Goal: Navigation & Orientation: Find specific page/section

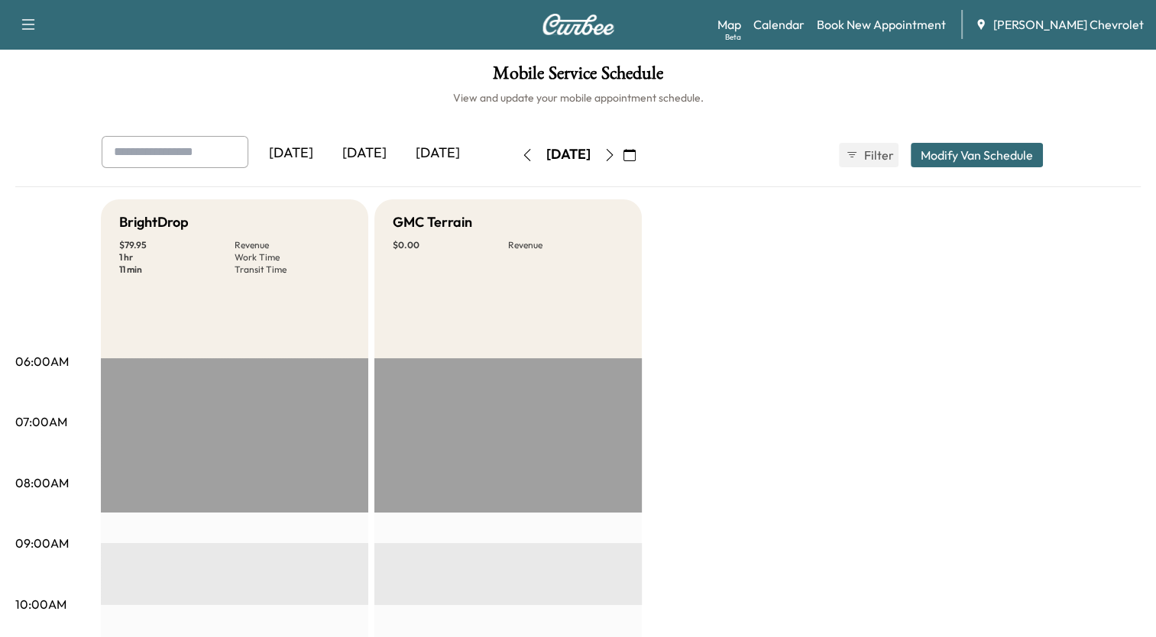
click at [636, 150] on icon "button" at bounding box center [629, 155] width 12 height 12
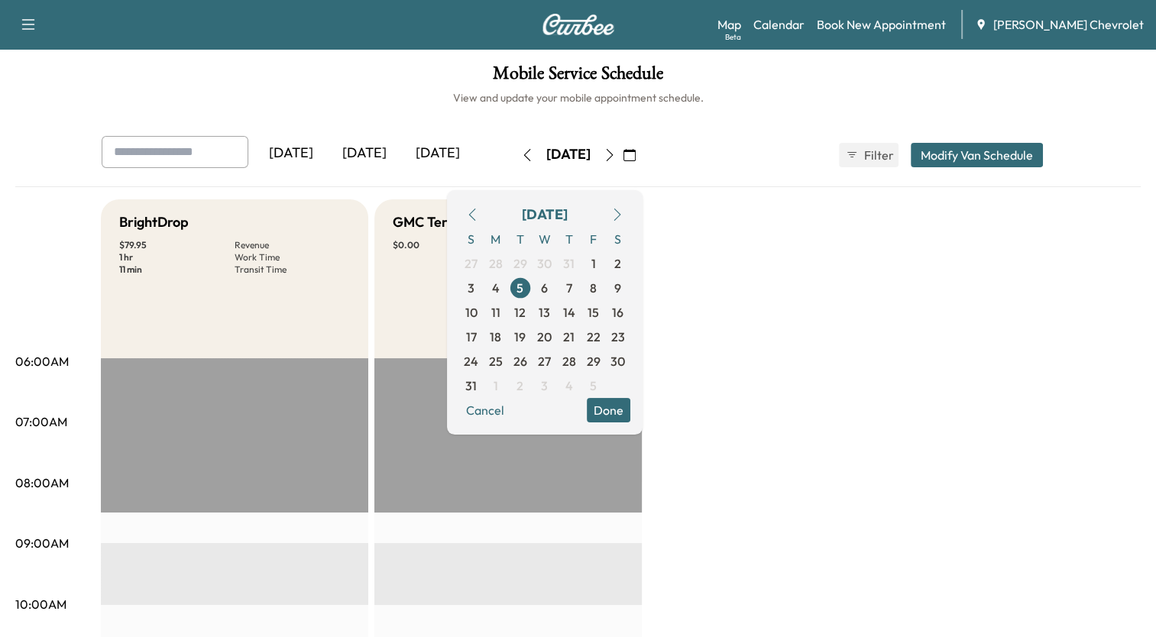
click at [623, 213] on icon "button" at bounding box center [617, 215] width 12 height 12
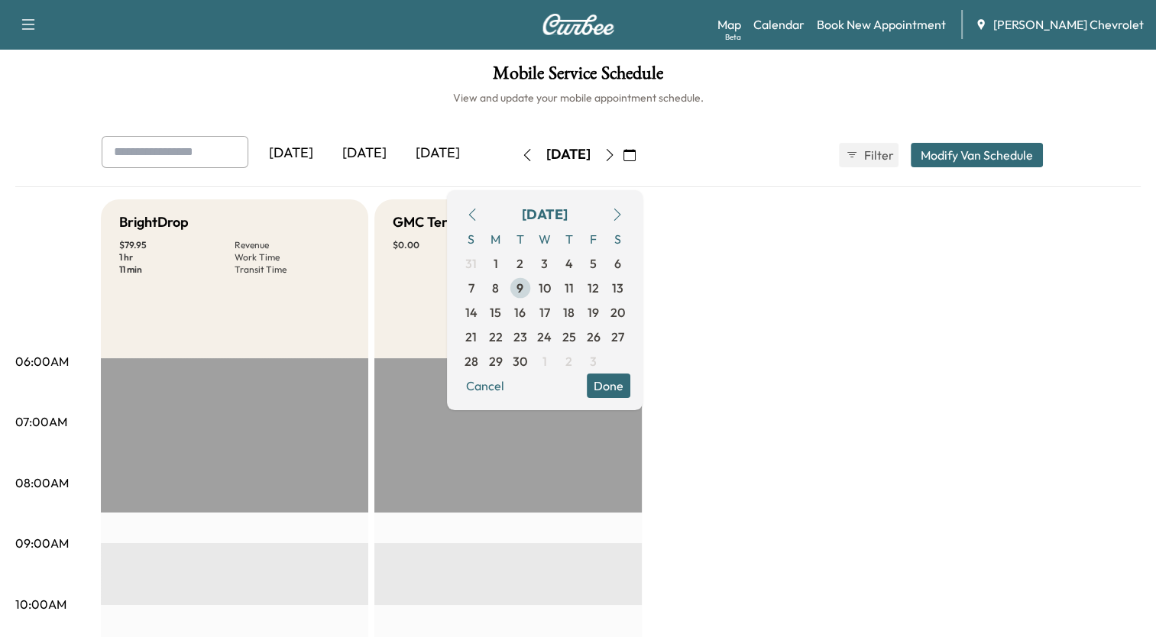
click at [523, 286] on span "9" at bounding box center [519, 288] width 7 height 18
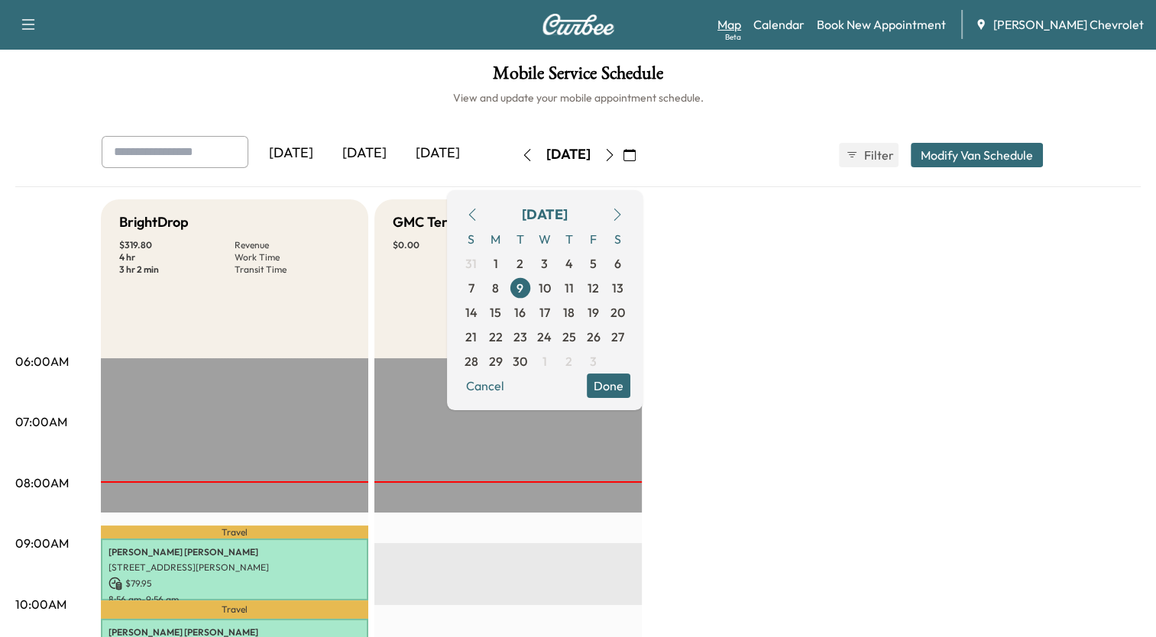
click at [741, 24] on link "Map Beta" at bounding box center [729, 24] width 24 height 18
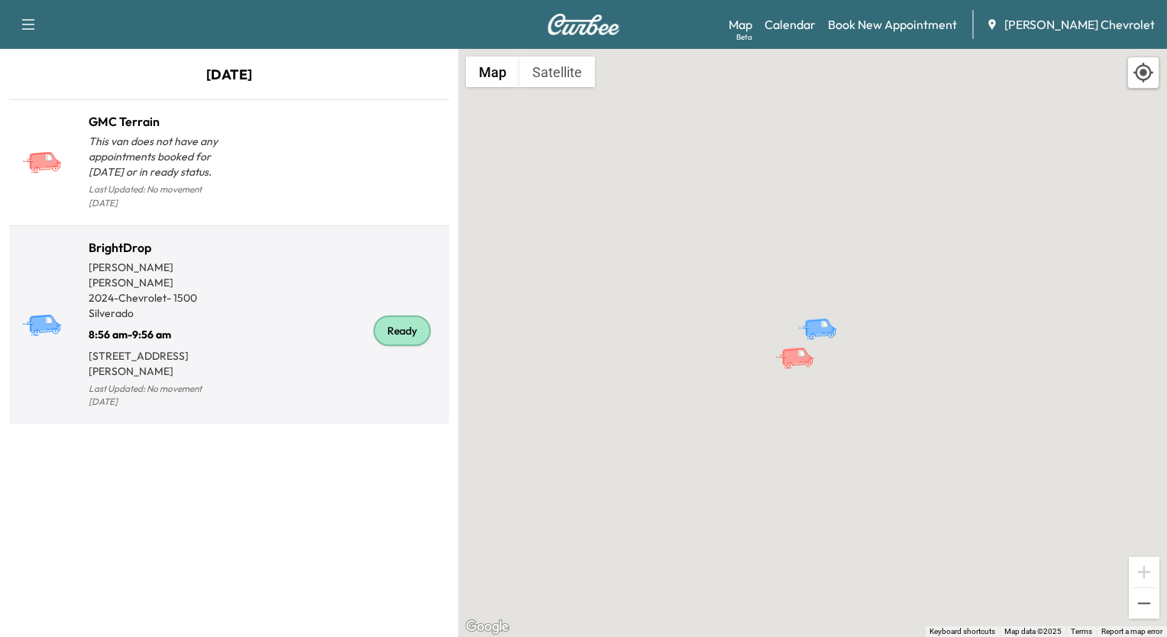
click at [244, 266] on div "Ready" at bounding box center [336, 332] width 214 height 162
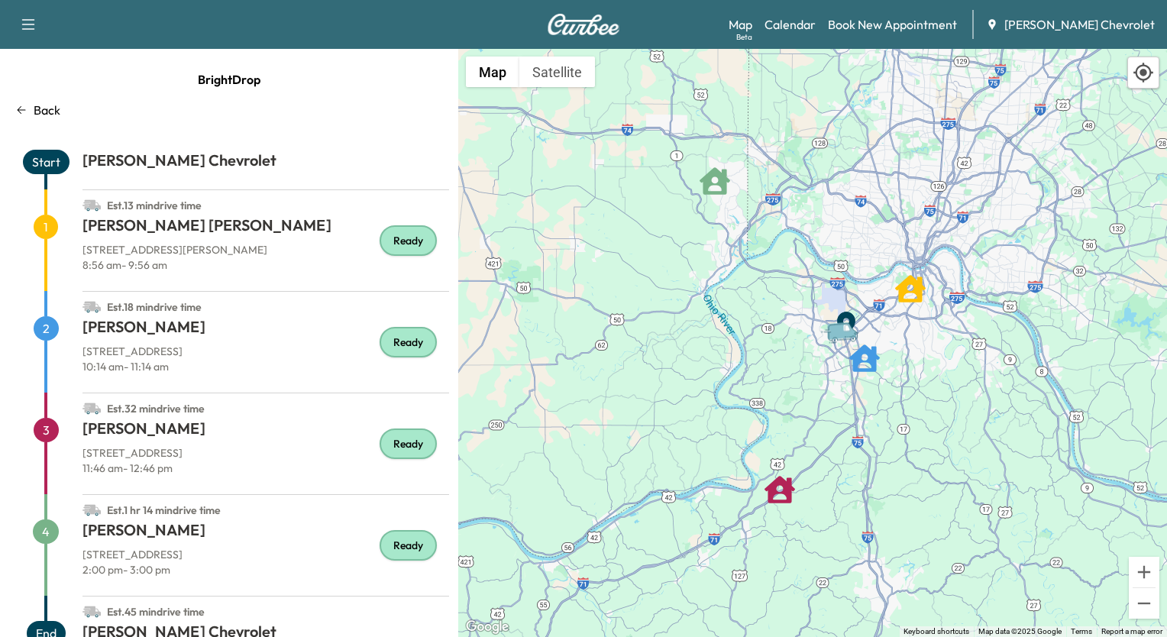
click at [37, 103] on p "Back" at bounding box center [47, 110] width 27 height 18
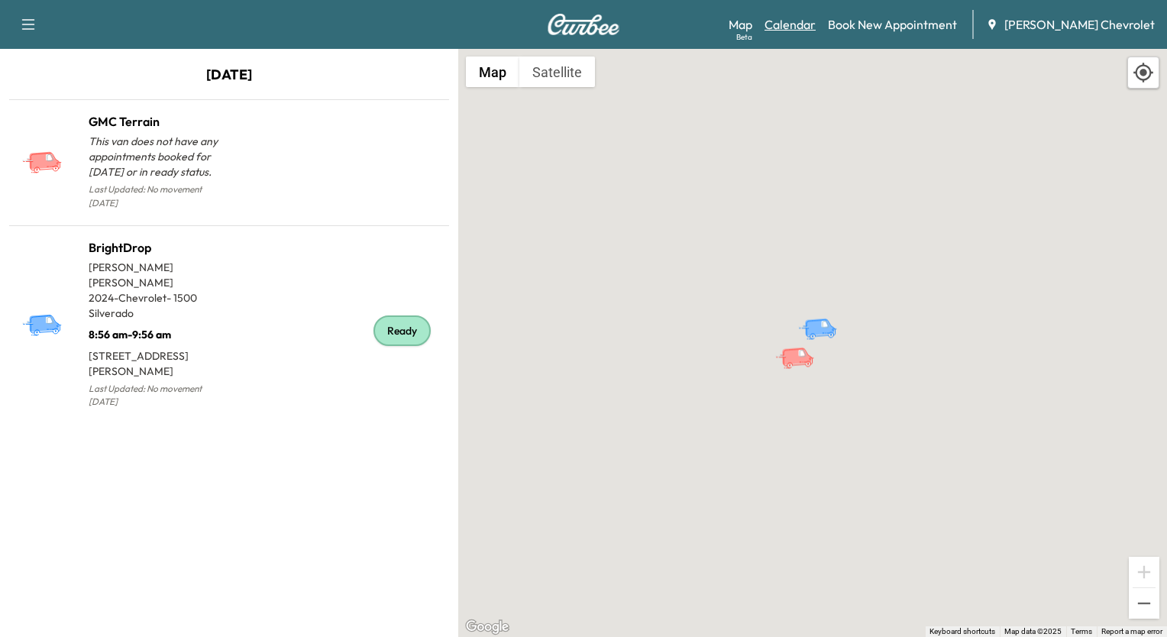
click at [816, 20] on link "Calendar" at bounding box center [790, 24] width 51 height 18
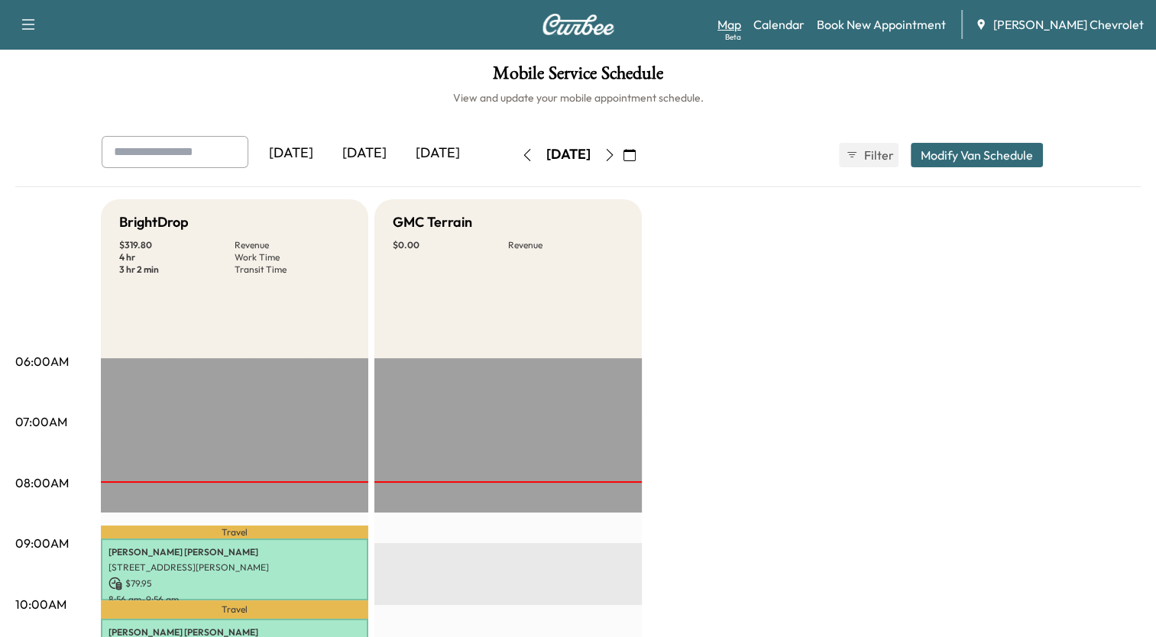
click at [741, 23] on link "Map Beta" at bounding box center [729, 24] width 24 height 18
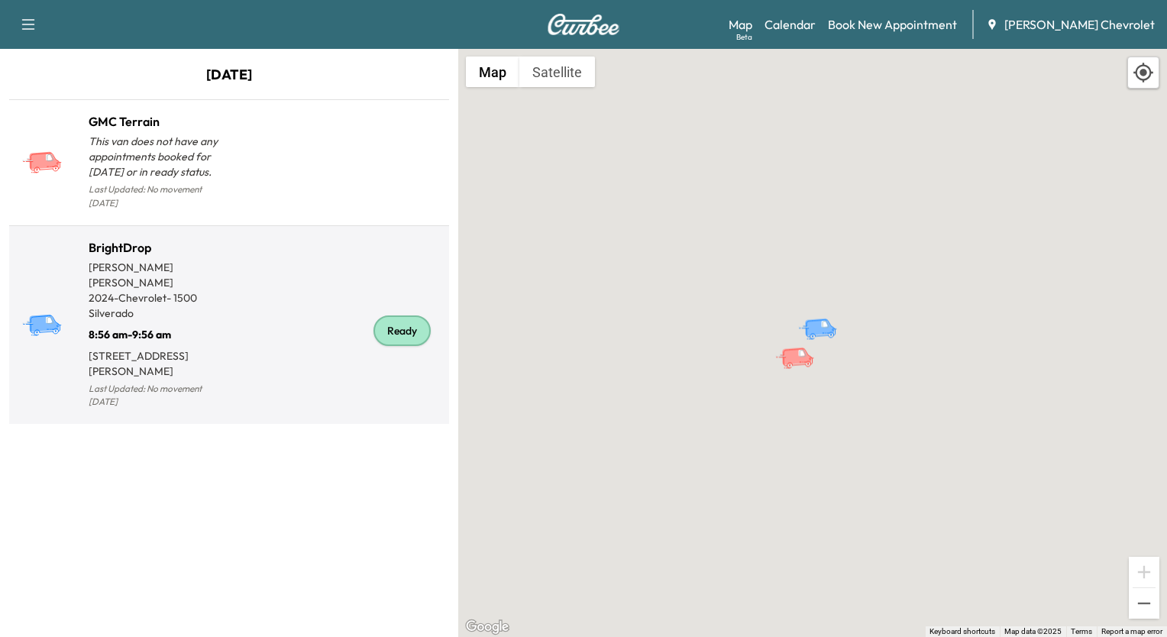
click at [279, 322] on div "Ready" at bounding box center [336, 332] width 214 height 162
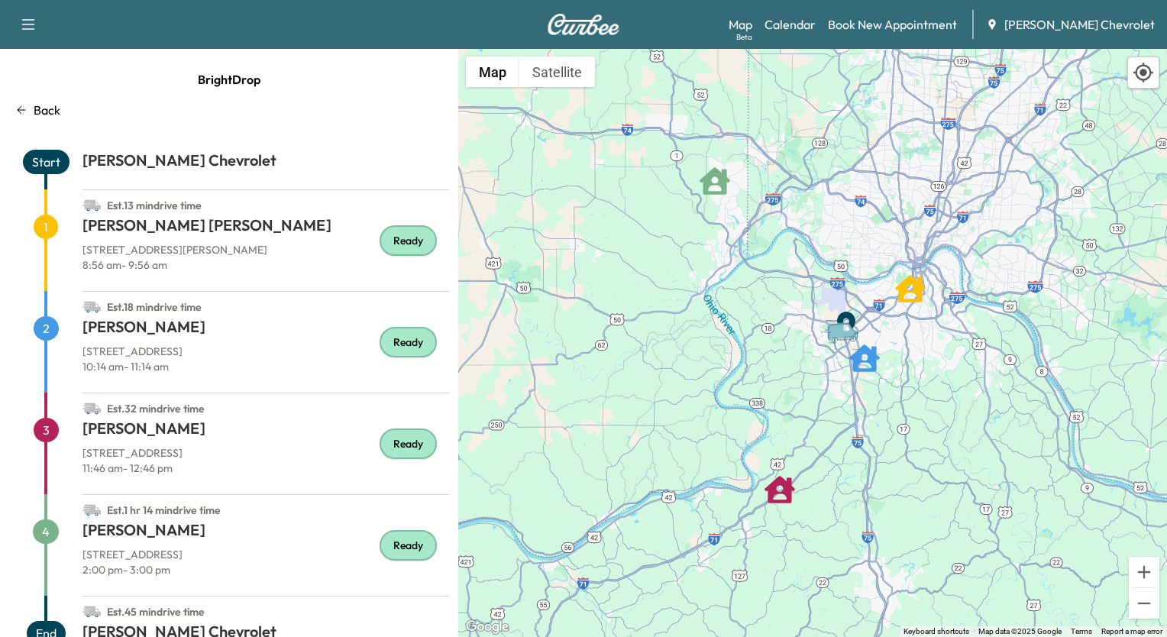
click at [51, 109] on p "Back" at bounding box center [47, 110] width 27 height 18
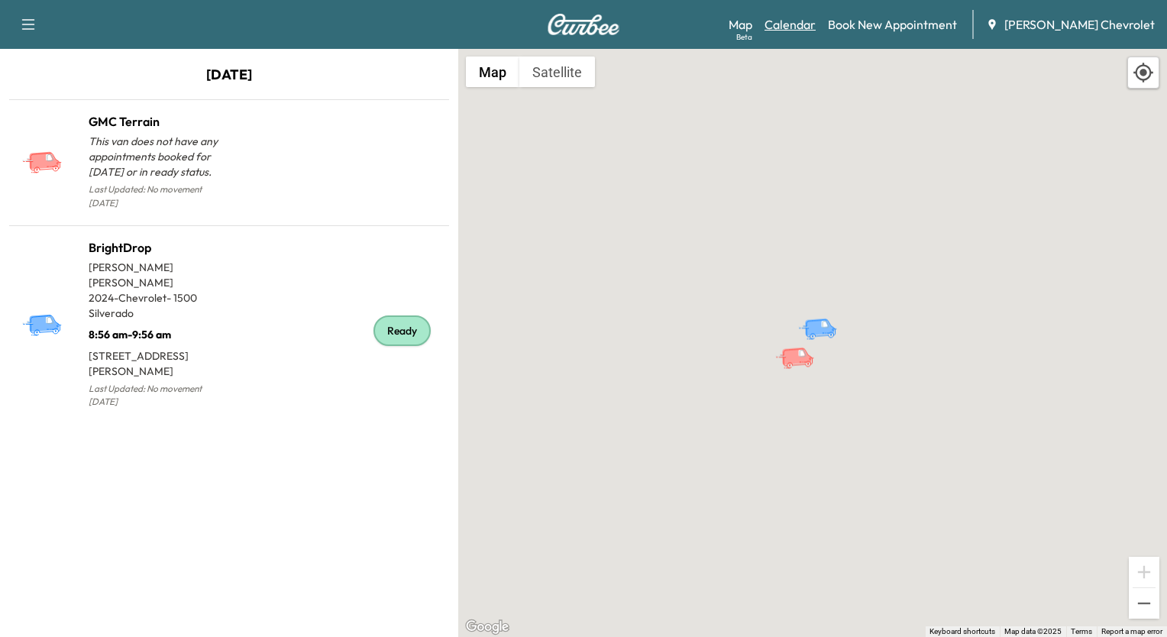
click at [816, 23] on link "Calendar" at bounding box center [790, 24] width 51 height 18
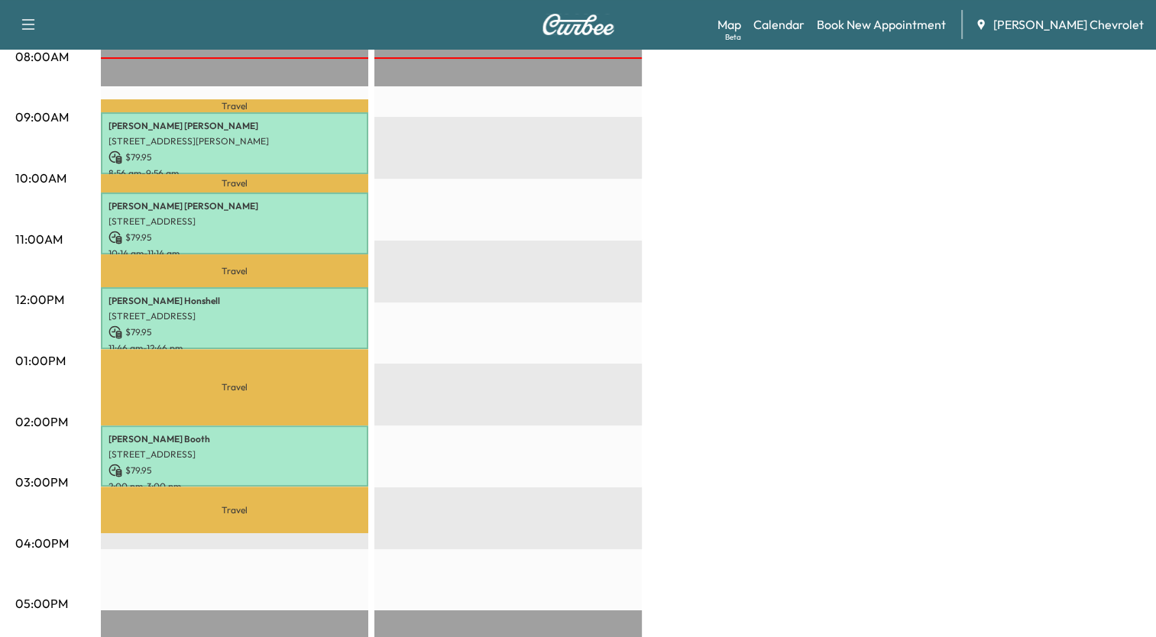
scroll to position [428, 0]
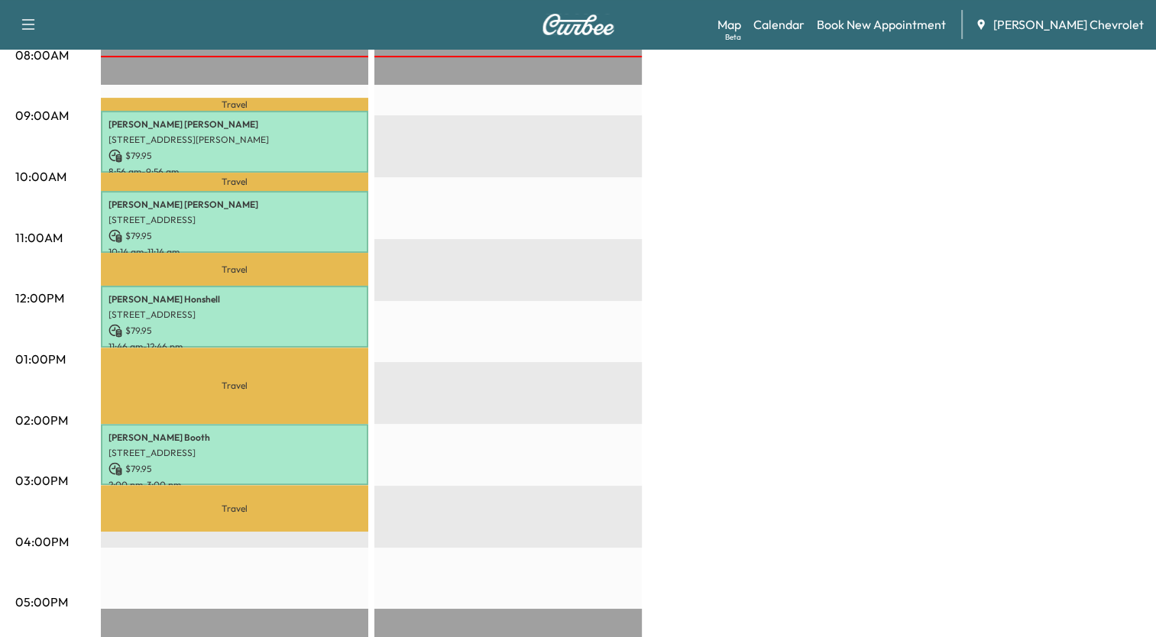
click at [234, 500] on p "Travel" at bounding box center [234, 508] width 267 height 47
click at [741, 25] on link "Map Beta" at bounding box center [729, 24] width 24 height 18
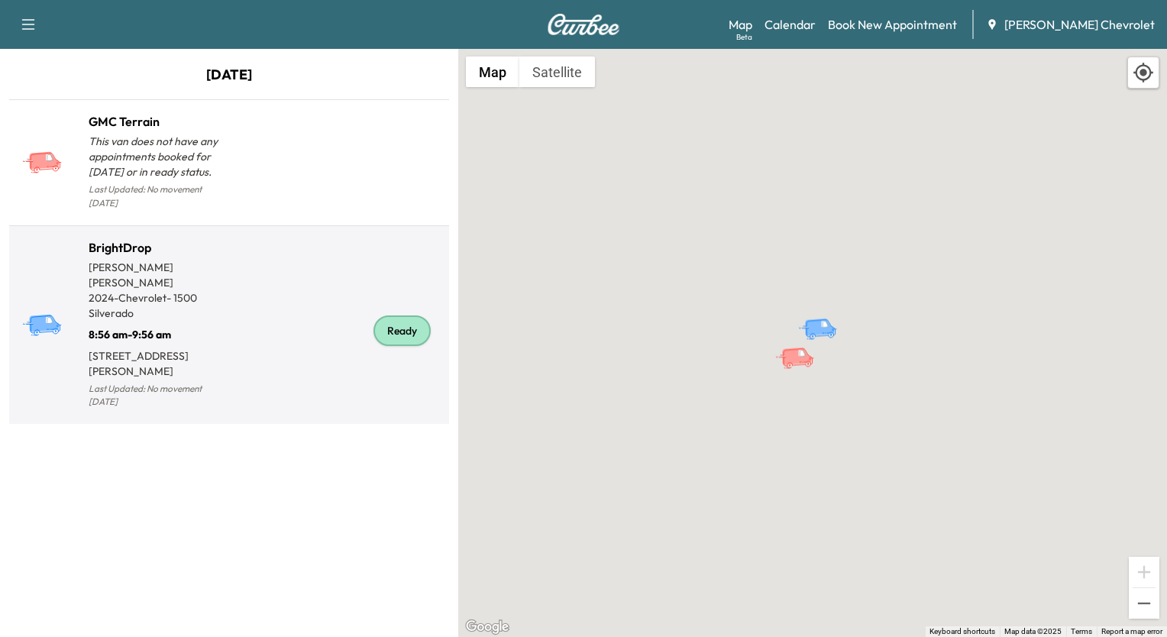
click at [177, 321] on p "8:56 am - 9:56 am" at bounding box center [159, 331] width 141 height 21
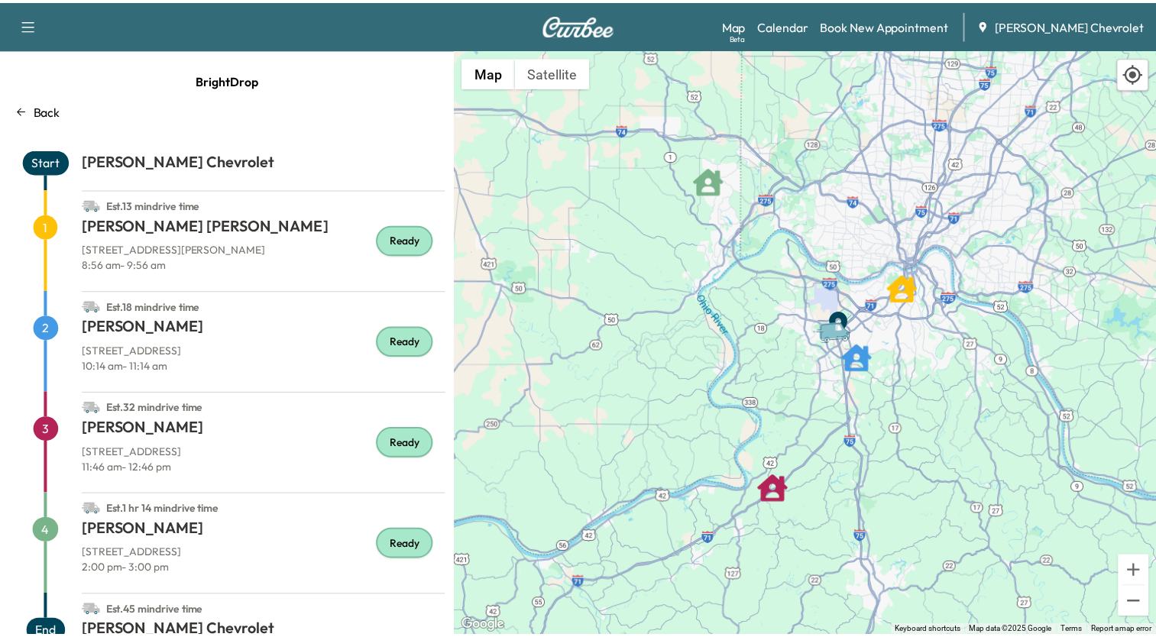
scroll to position [37, 0]
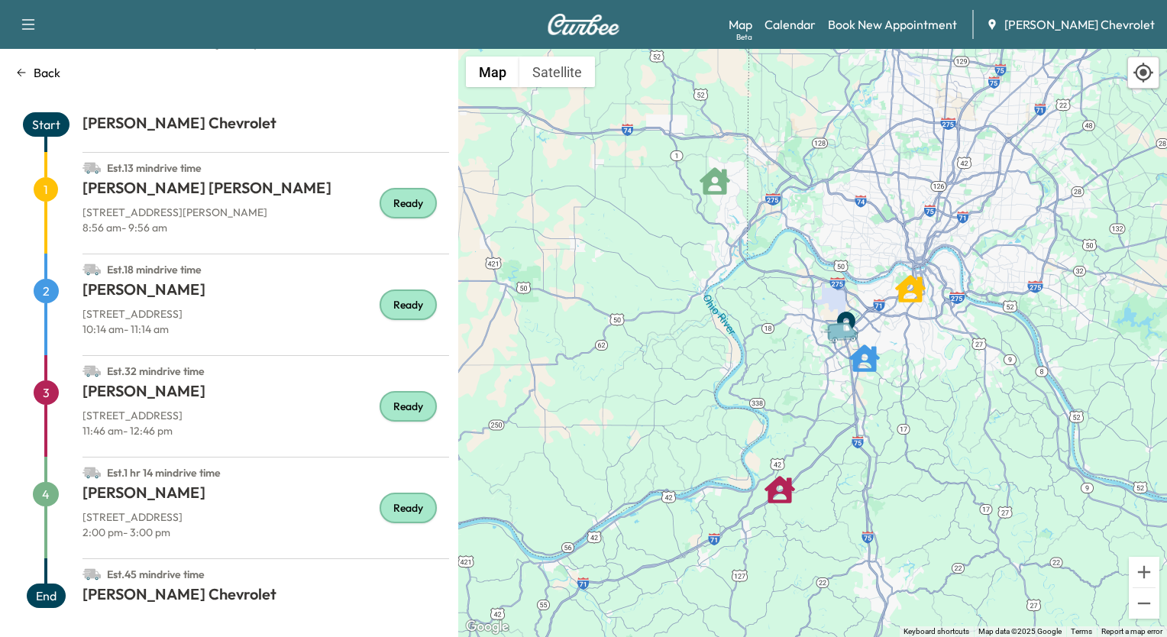
click at [43, 74] on p "Back" at bounding box center [47, 72] width 27 height 18
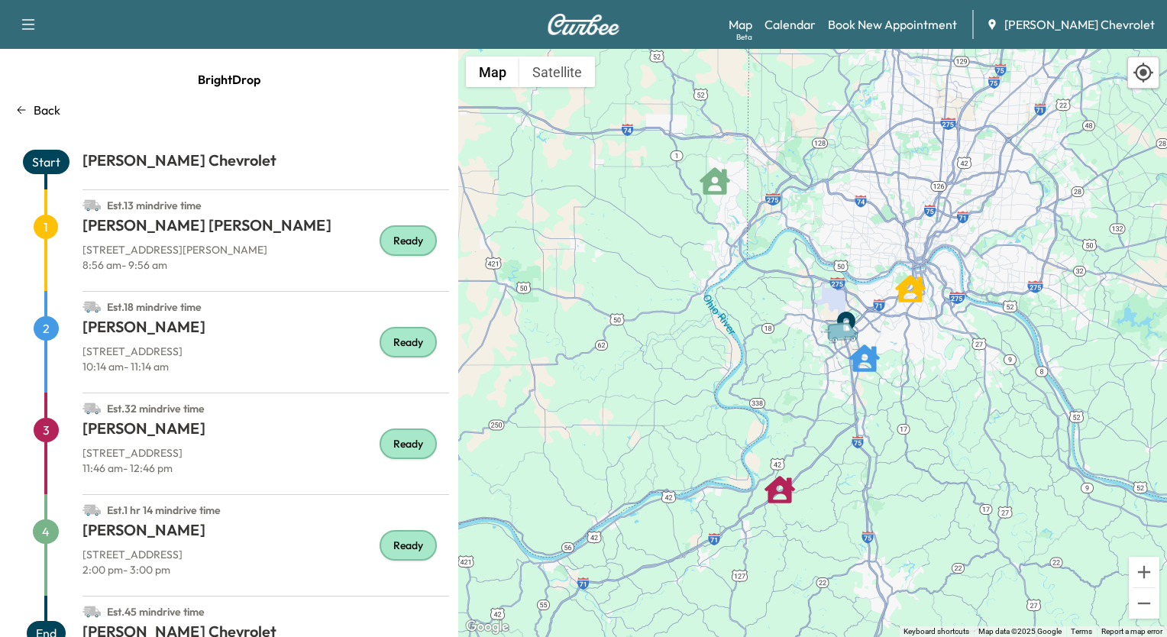
click at [38, 108] on p "Back" at bounding box center [47, 110] width 27 height 18
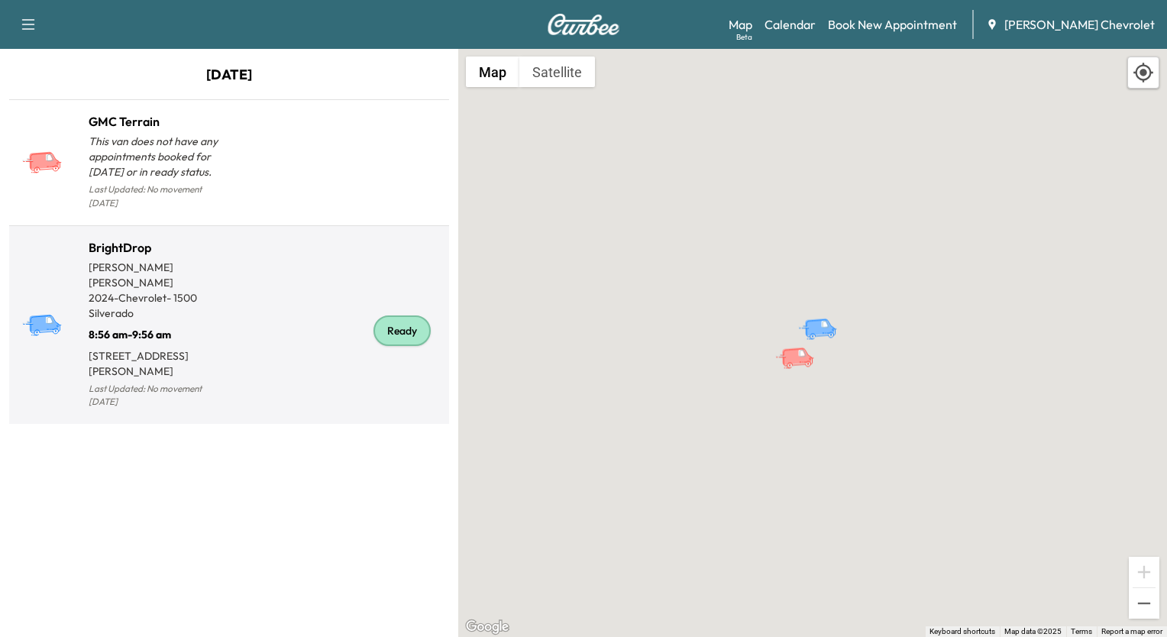
click at [101, 260] on p "[PERSON_NAME] [PERSON_NAME]" at bounding box center [159, 275] width 141 height 31
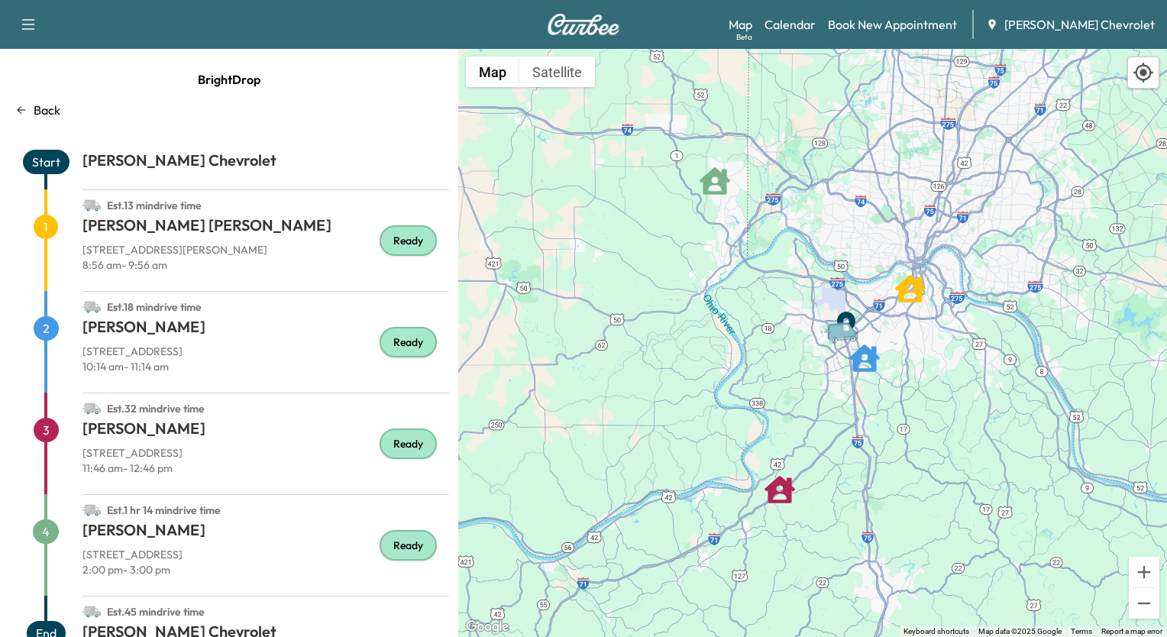
click at [43, 108] on p "Back" at bounding box center [47, 110] width 27 height 18
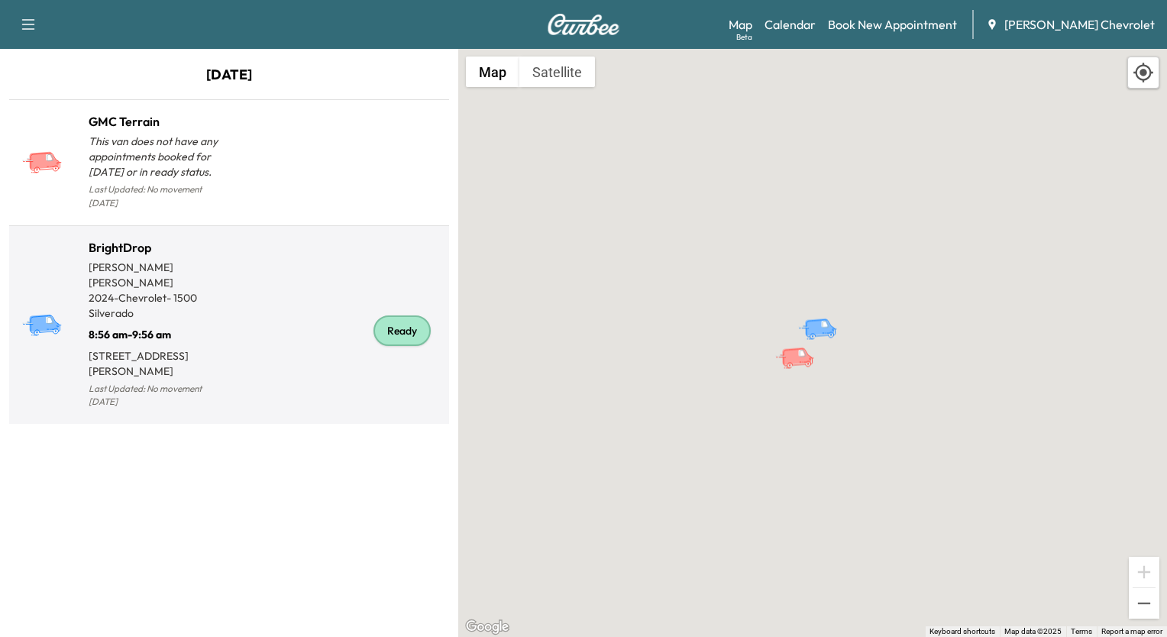
click at [109, 260] on p "[PERSON_NAME] [PERSON_NAME]" at bounding box center [159, 275] width 141 height 31
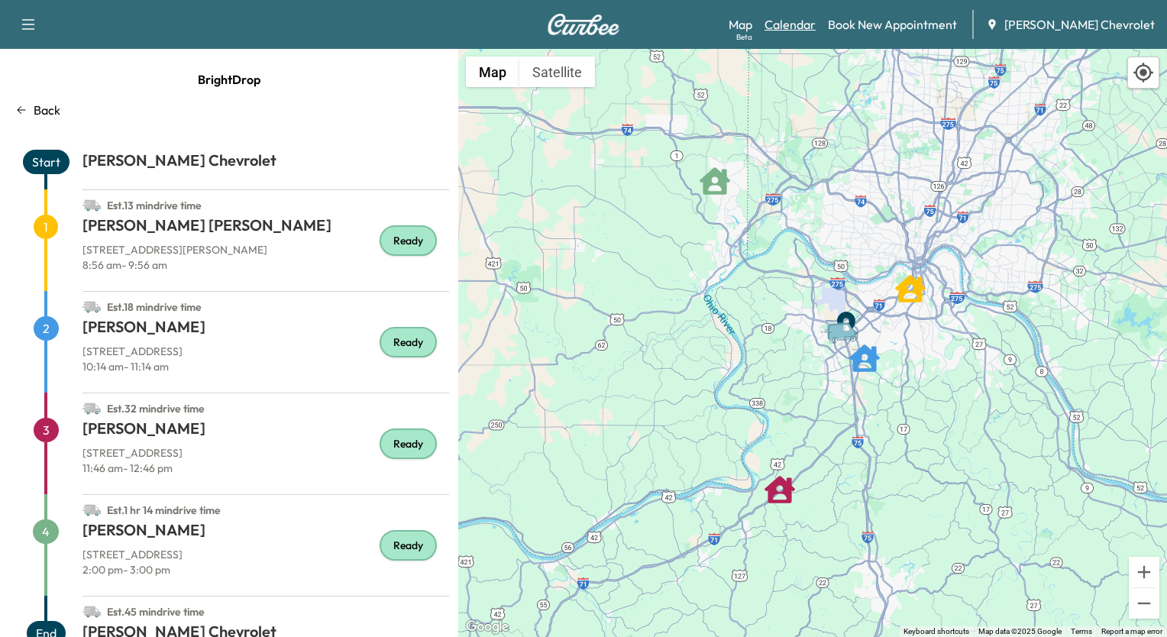
click at [816, 28] on link "Calendar" at bounding box center [790, 24] width 51 height 18
